Goal: Answer question/provide support

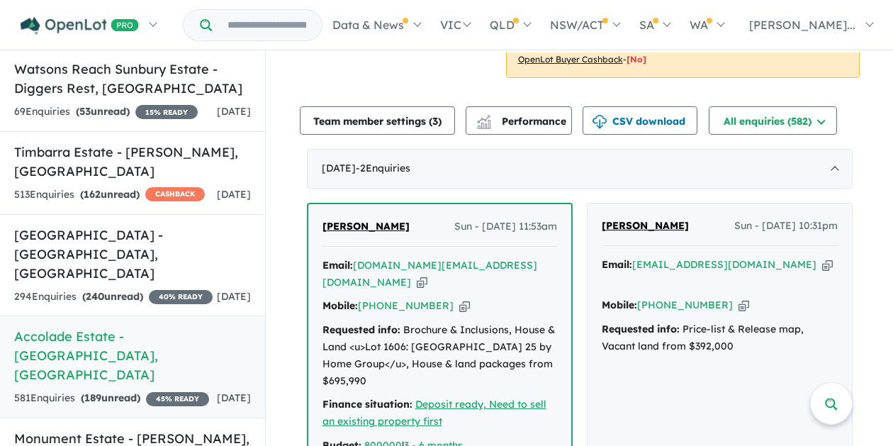
scroll to position [567, 0]
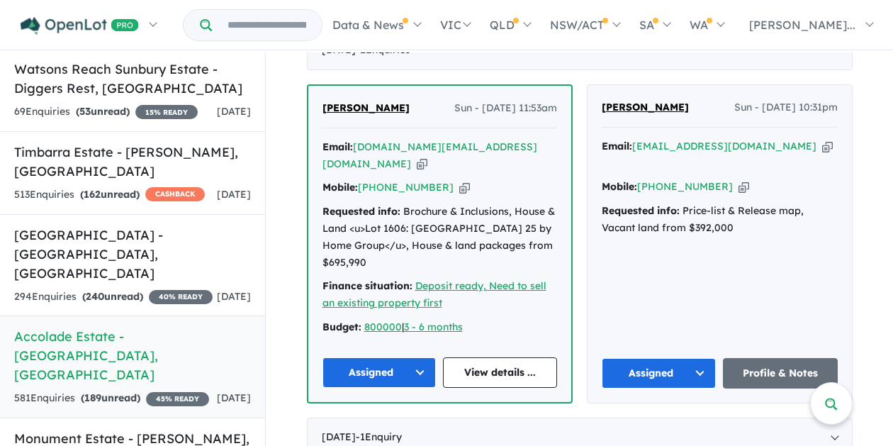
click at [573, 97] on div "Lakshmana Viswanath Sun - 12/10/2025, 11:53am Email: laxman.hitachi@gmail.com C…" at bounding box center [580, 243] width 546 height 319
drag, startPoint x: 845, startPoint y: 140, endPoint x: 833, endPoint y: 147, distance: 14.3
click at [845, 140] on div "Ankit Verma Sun - 05/10/2025, 10:31pm Email: verma.ankit056@gmail.co Copied! Mo…" at bounding box center [719, 243] width 264 height 317
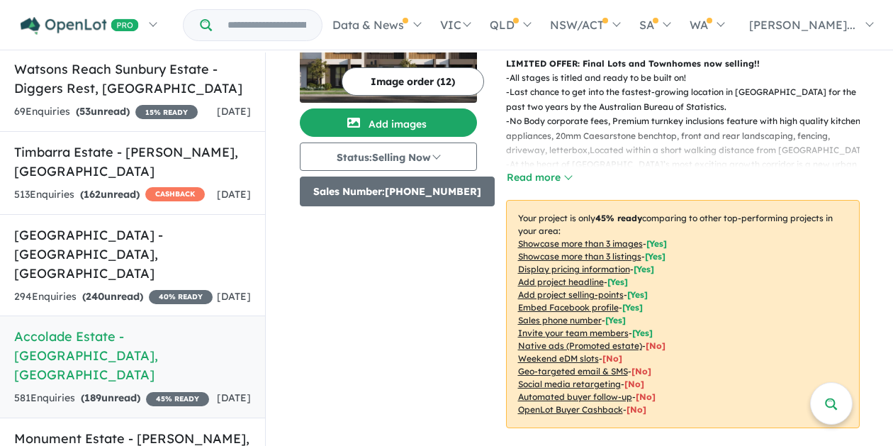
scroll to position [0, 0]
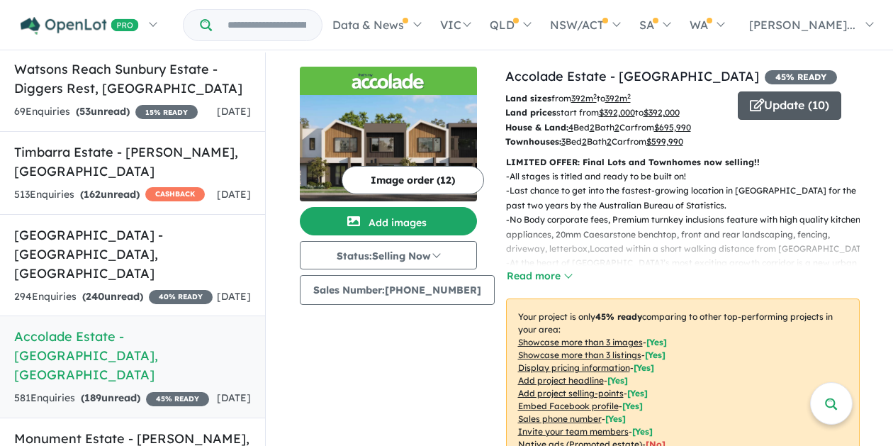
click at [773, 118] on button "Update ( 10 )" at bounding box center [789, 105] width 103 height 28
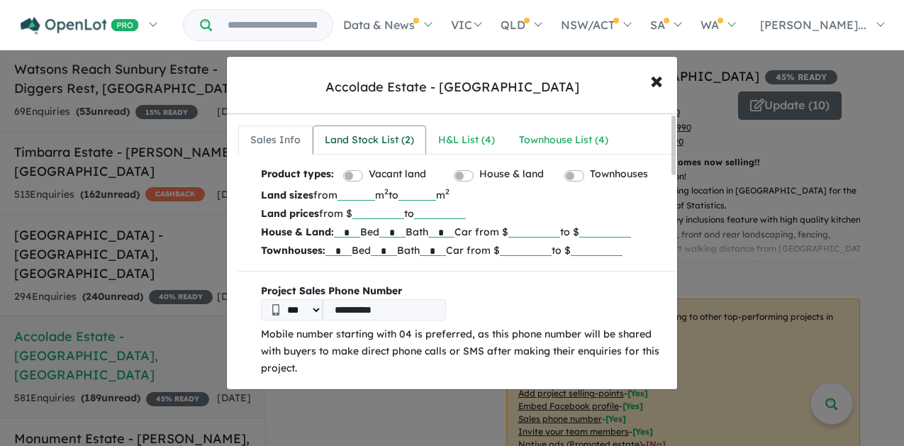
click at [354, 142] on div "Land Stock List ( 2 )" at bounding box center [369, 140] width 89 height 17
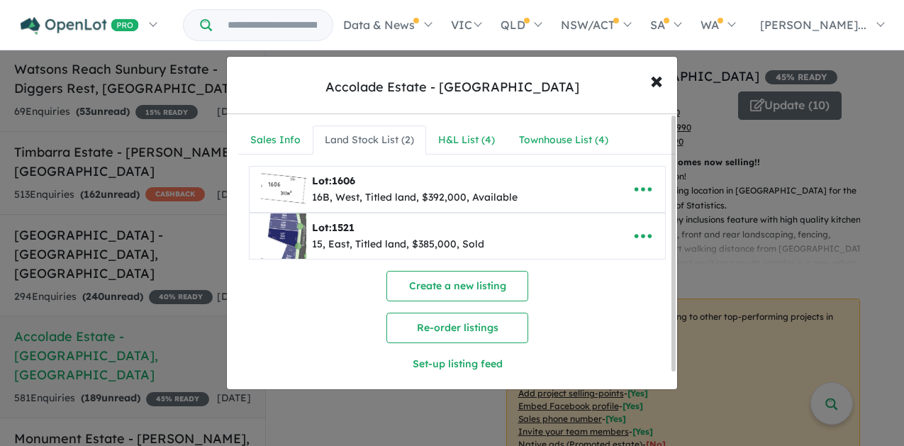
click at [305, 192] on img at bounding box center [283, 189] width 45 height 45
click at [664, 83] on button "× Close" at bounding box center [656, 80] width 41 height 38
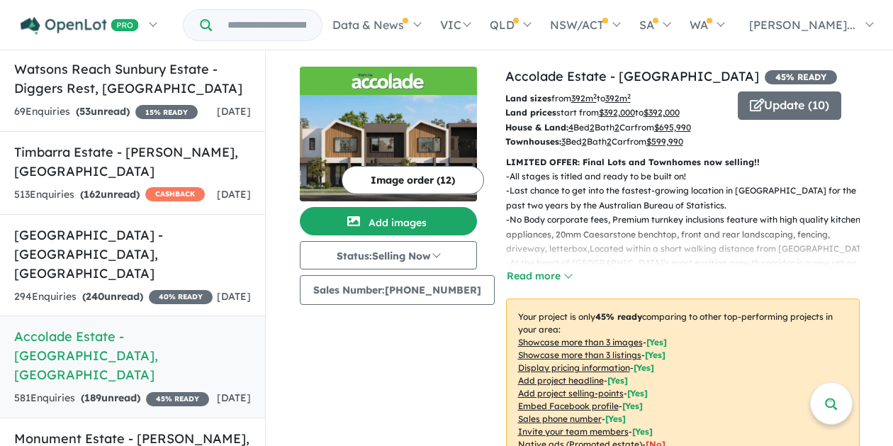
drag, startPoint x: 454, startPoint y: 405, endPoint x: 483, endPoint y: 393, distance: 31.5
click at [454, 405] on div "Image order ( 12 ) Add images Status: Selling Now In Planning Coming Soon Selli…" at bounding box center [403, 305] width 206 height 477
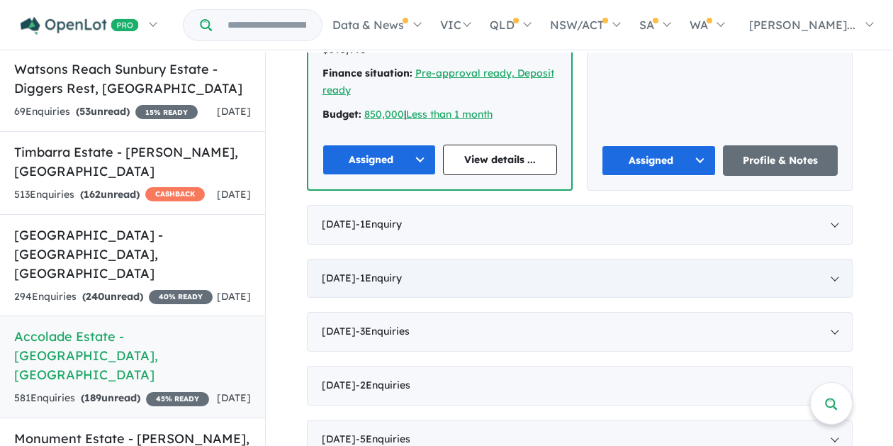
scroll to position [567, 0]
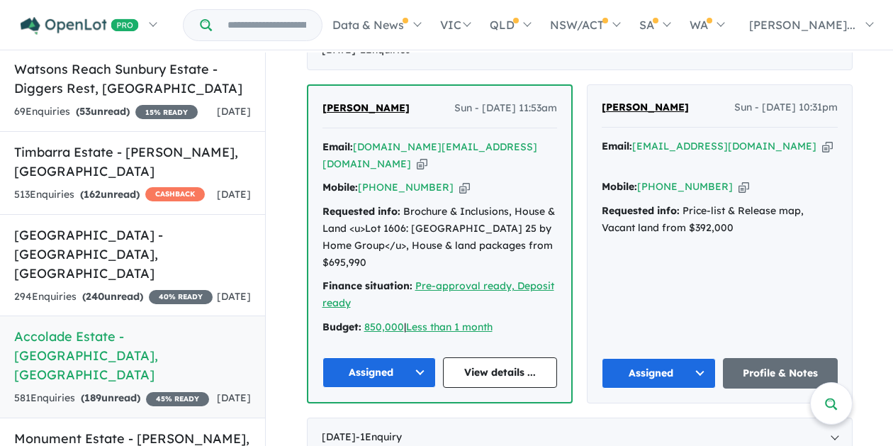
click at [419, 358] on button "Assigned" at bounding box center [379, 372] width 114 height 30
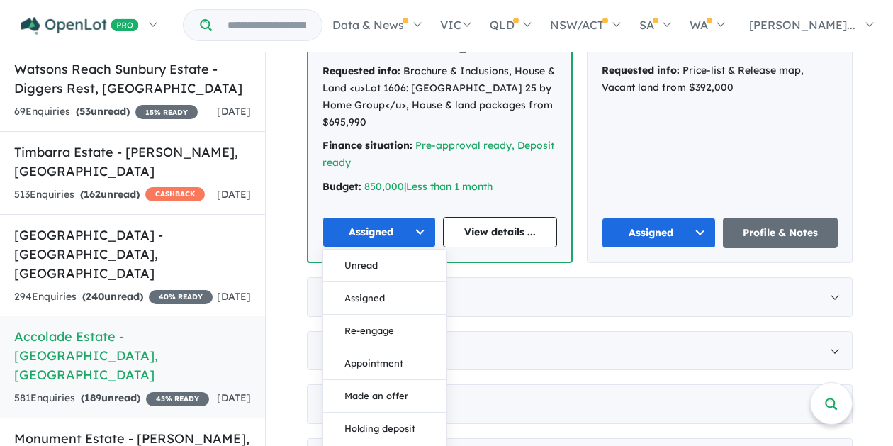
scroll to position [709, 0]
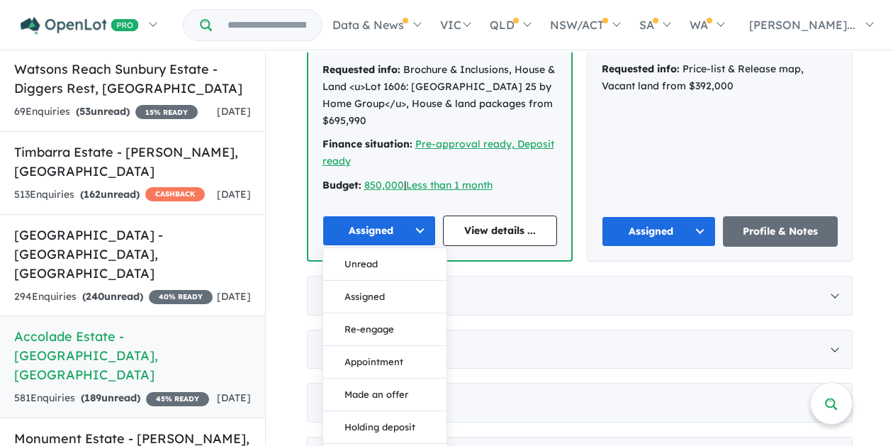
click at [573, 219] on div "Lakshmana Viswanath Sun - 12/10/2025, 11:53am Email: laxman.hitachi@gmail.com C…" at bounding box center [580, 102] width 546 height 319
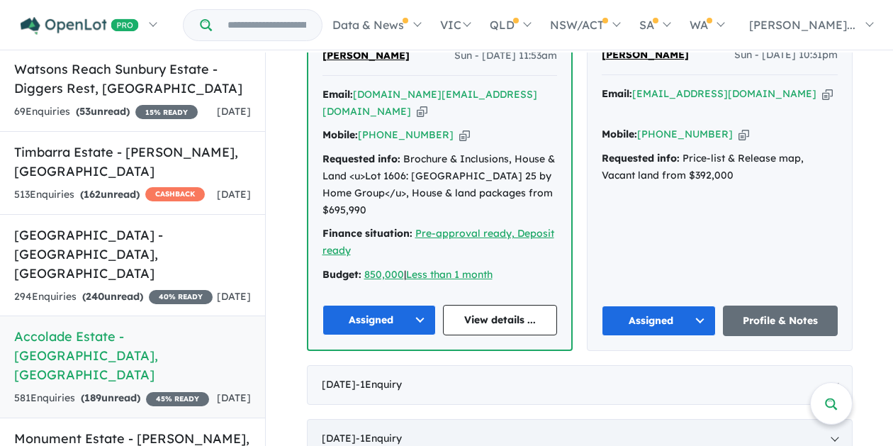
scroll to position [567, 0]
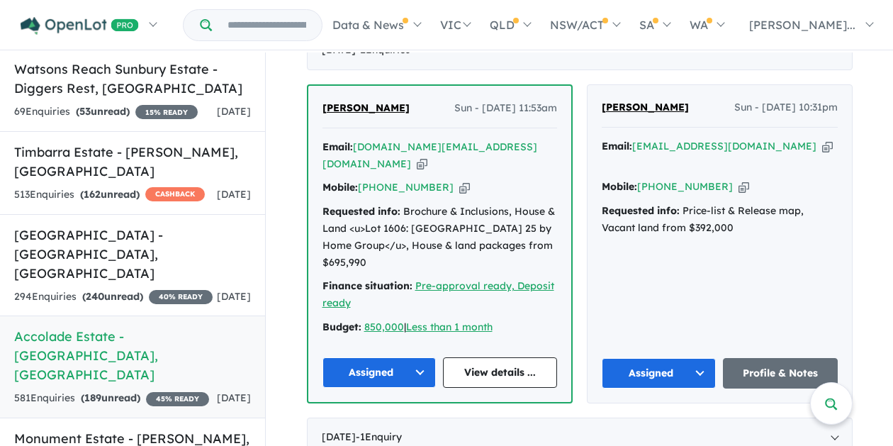
click at [572, 254] on div "Lakshmana Viswanath Sun - 12/10/2025, 11:53am Email: laxman.hitachi@gmail.com C…" at bounding box center [580, 243] width 546 height 319
click at [535, 194] on div "Mobile: +61 449 177 543 Copied!" at bounding box center [439, 187] width 235 height 17
click at [573, 246] on div "Lakshmana Viswanath Sun - 12/10/2025, 11:53am Email: laxman.hitachi@gmail.com C…" at bounding box center [580, 243] width 546 height 319
drag, startPoint x: 547, startPoint y: 164, endPoint x: 444, endPoint y: 281, distance: 156.1
click at [547, 164] on div "Email: laxman.hitachi@gmail.com Copied!" at bounding box center [439, 156] width 235 height 34
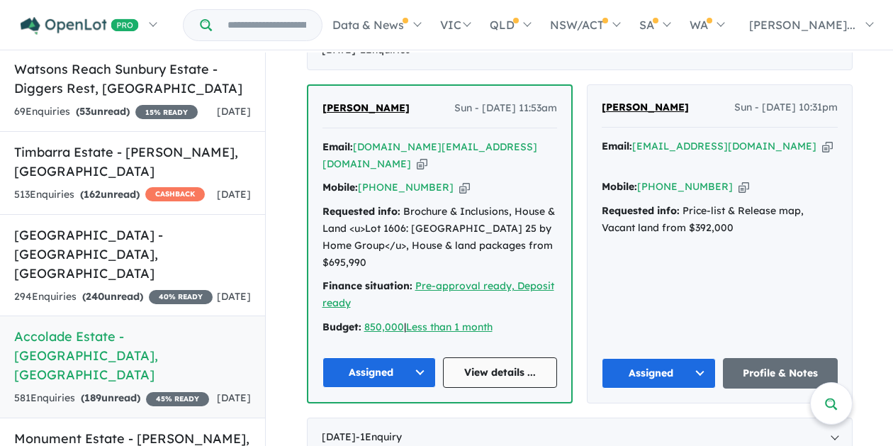
click at [497, 357] on link "View details ..." at bounding box center [500, 372] width 114 height 30
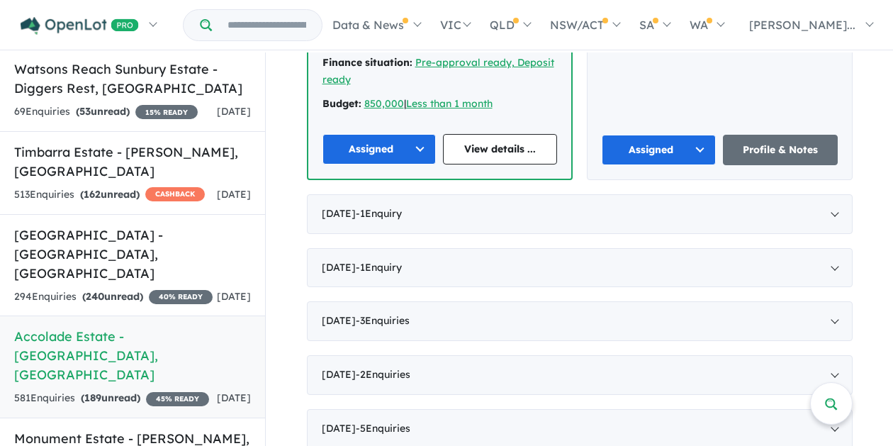
scroll to position [709, 0]
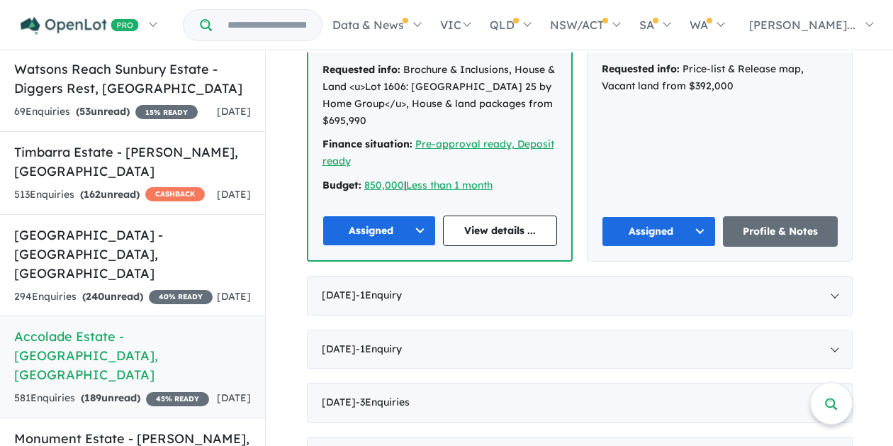
click at [417, 222] on button "Assigned" at bounding box center [379, 230] width 114 height 30
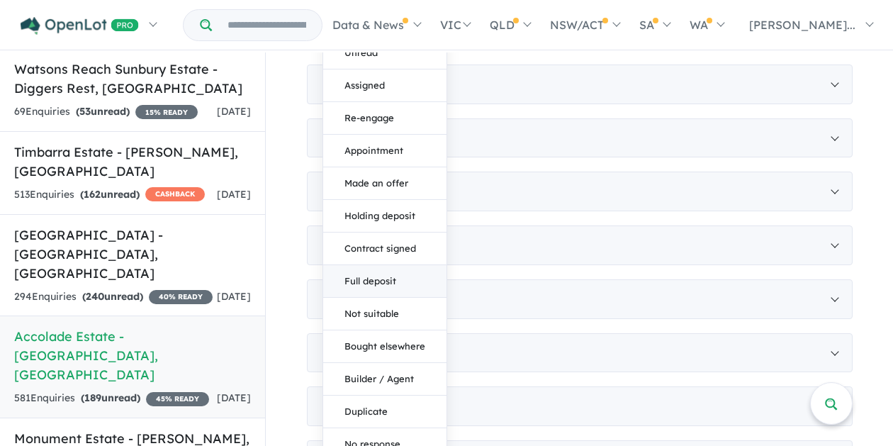
scroll to position [921, 0]
click at [375, 296] on button "Not suitable" at bounding box center [384, 312] width 123 height 33
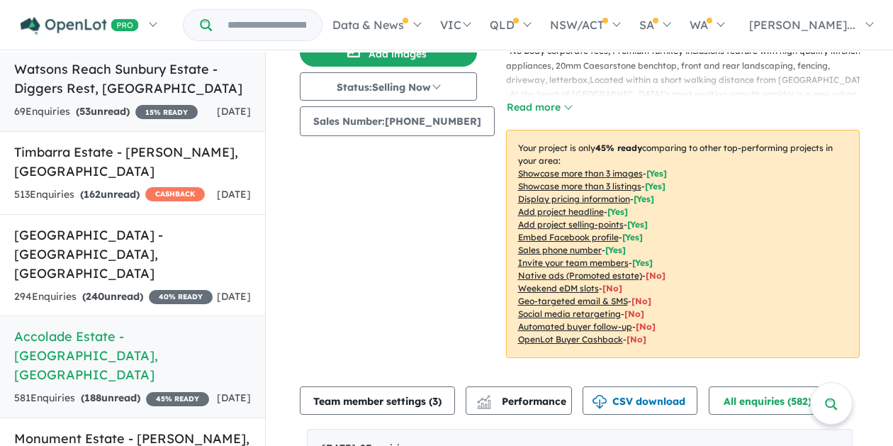
scroll to position [71, 0]
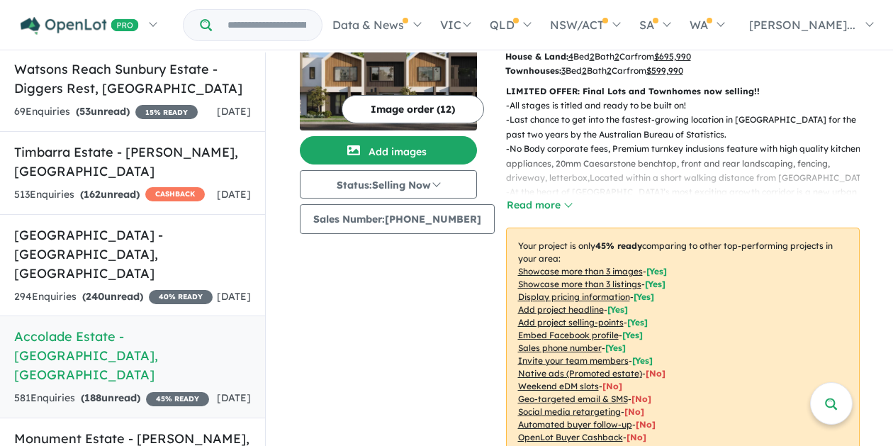
drag, startPoint x: 395, startPoint y: 318, endPoint x: 400, endPoint y: 308, distance: 10.8
click at [398, 311] on div "Image order ( 12 ) Add images Status: Selling Now In Planning Coming Soon Selli…" at bounding box center [403, 234] width 206 height 477
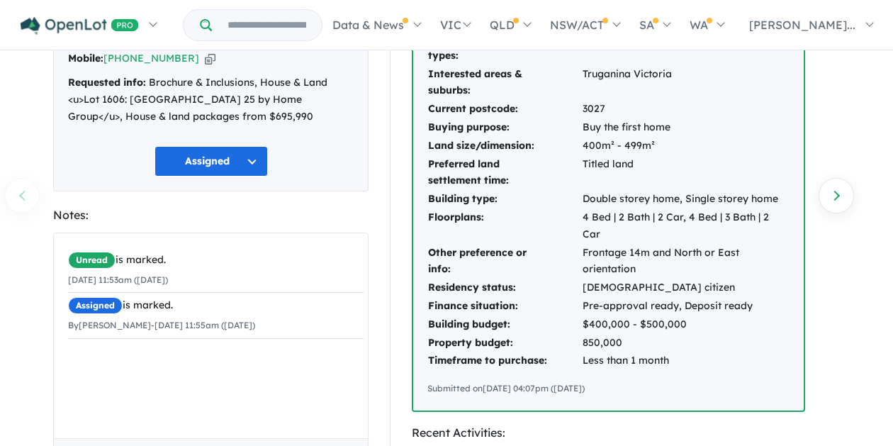
scroll to position [496, 0]
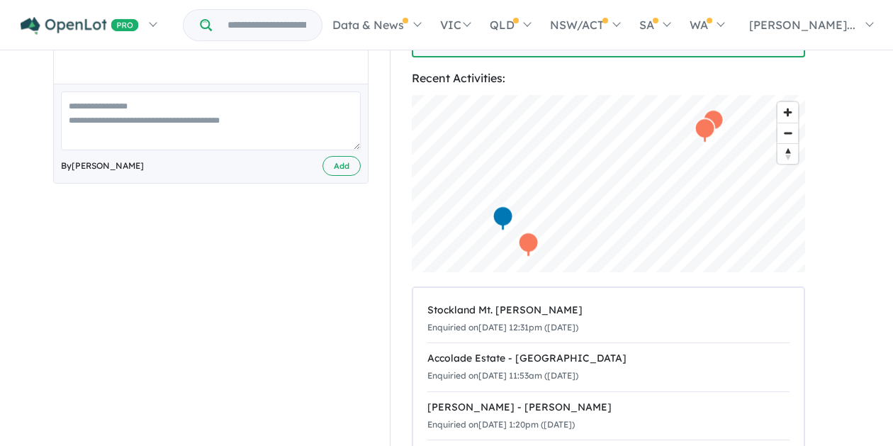
click at [218, 91] on textarea at bounding box center [211, 120] width 300 height 59
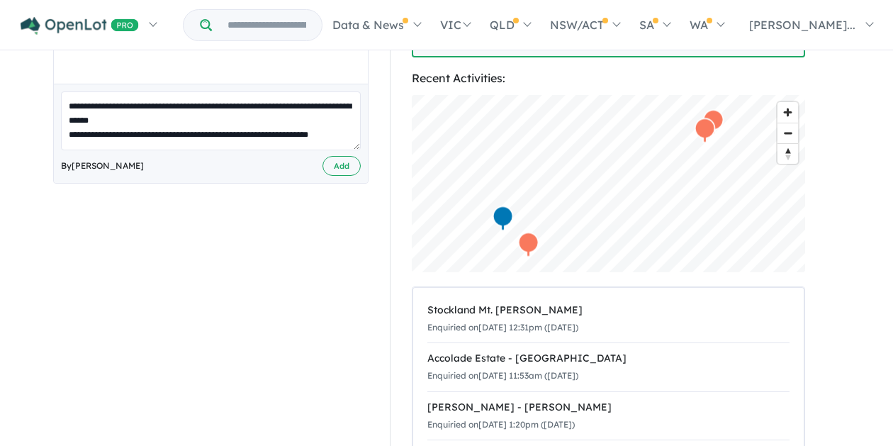
scroll to position [5, 0]
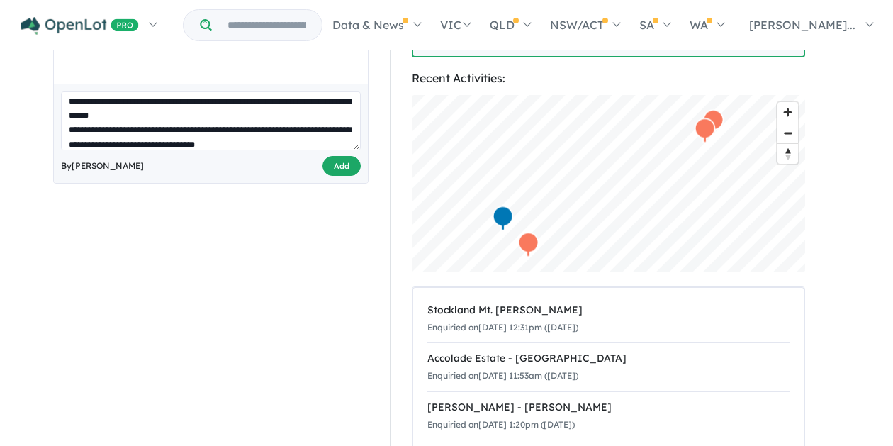
type textarea "**********"
click at [344, 156] on button "Add" at bounding box center [341, 166] width 38 height 21
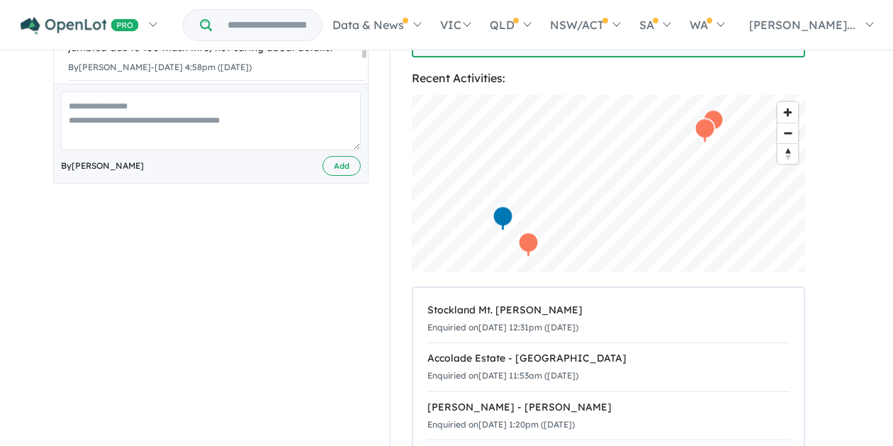
scroll to position [0, 0]
